Goal: Navigation & Orientation: Understand site structure

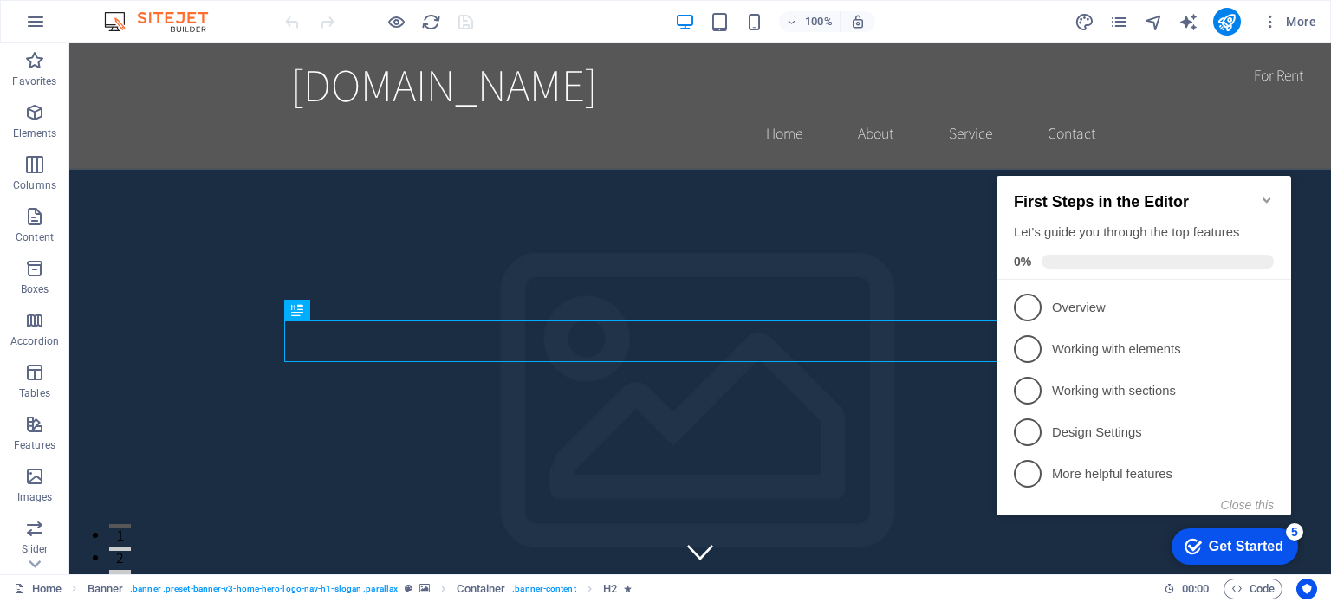
click at [1269, 198] on icon "Minimize checklist" at bounding box center [1267, 200] width 8 height 5
